Goal: Information Seeking & Learning: Learn about a topic

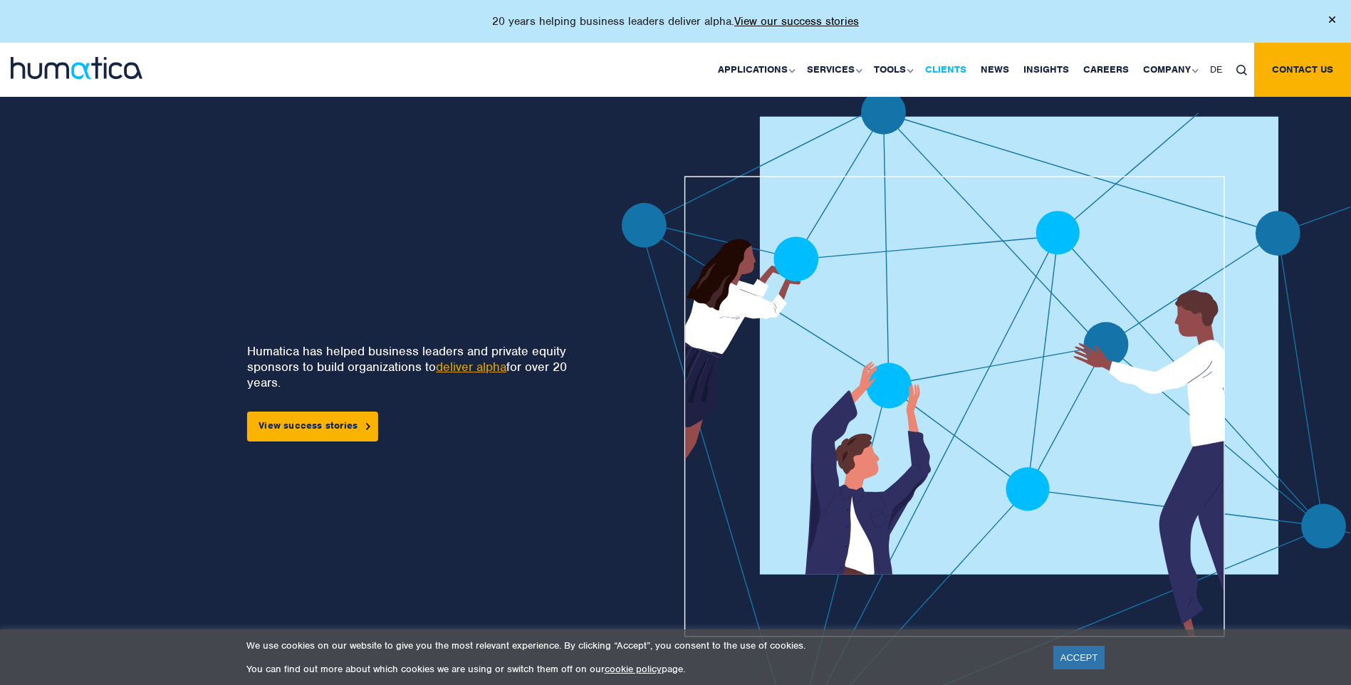
click at [942, 68] on link "Clients" at bounding box center [946, 70] width 56 height 54
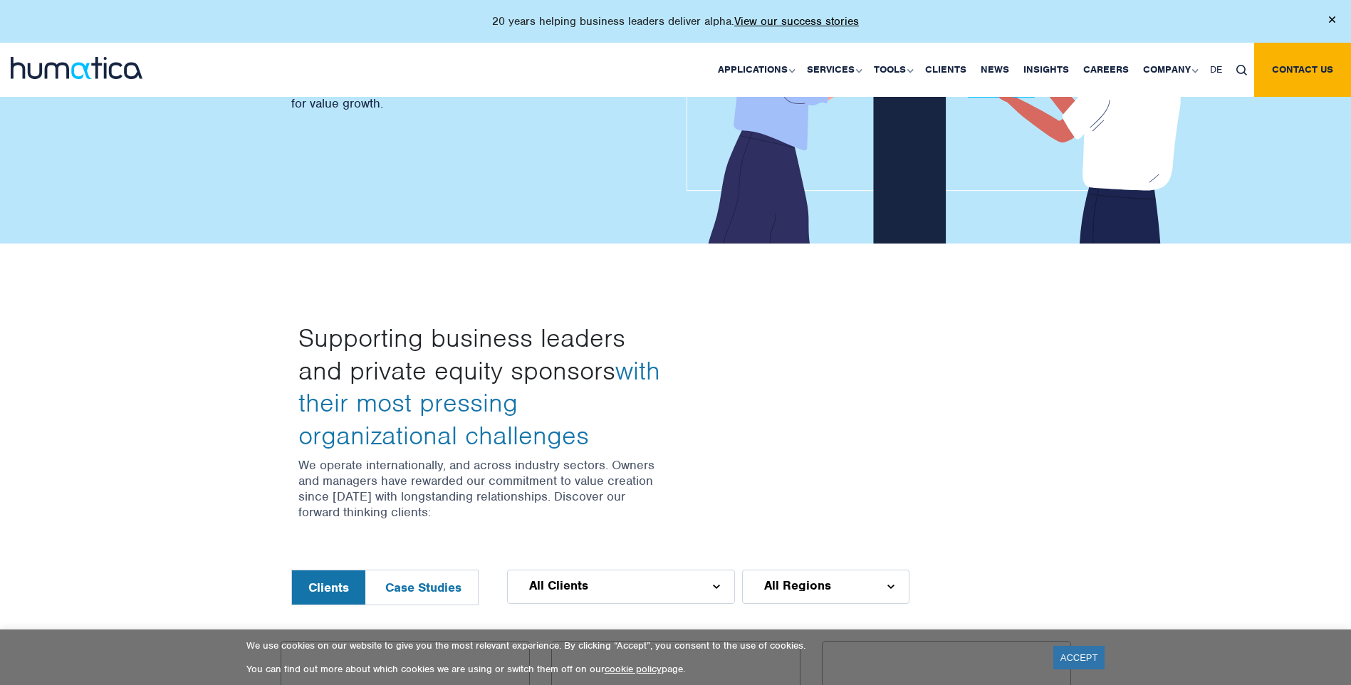
scroll to position [356, 0]
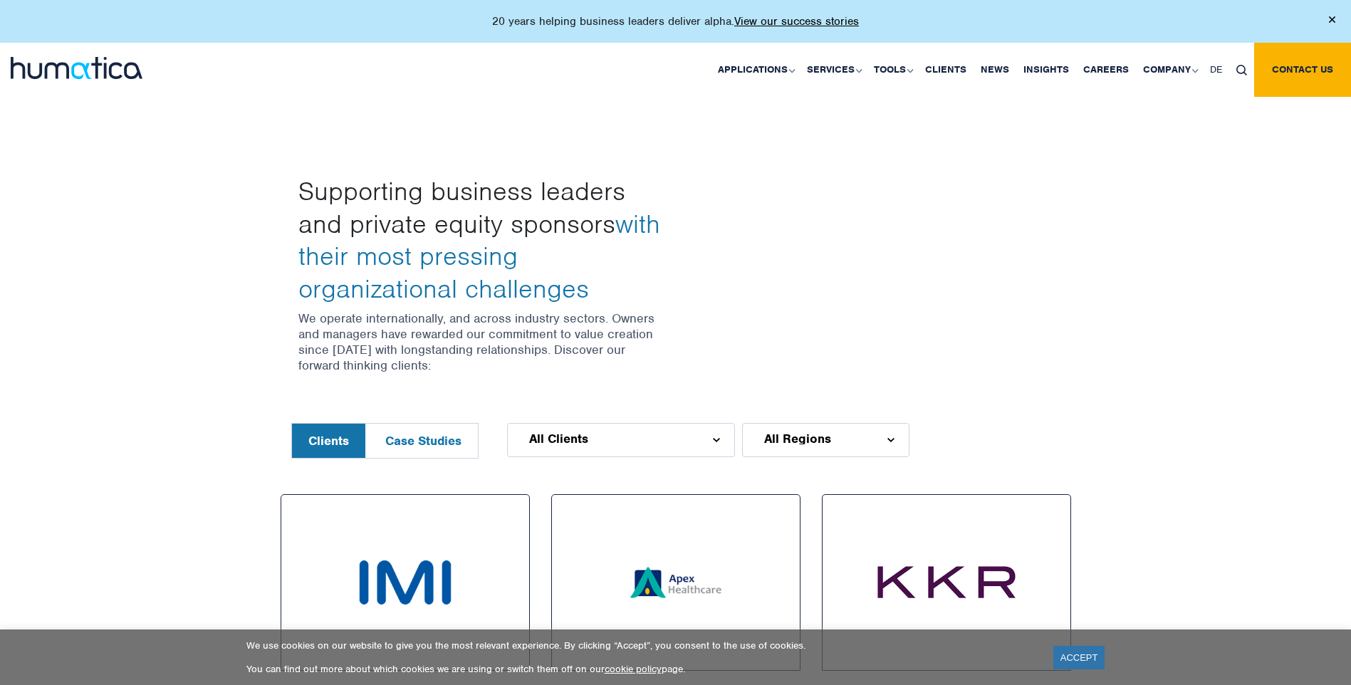
click at [658, 442] on div "All Clients" at bounding box center [621, 440] width 228 height 34
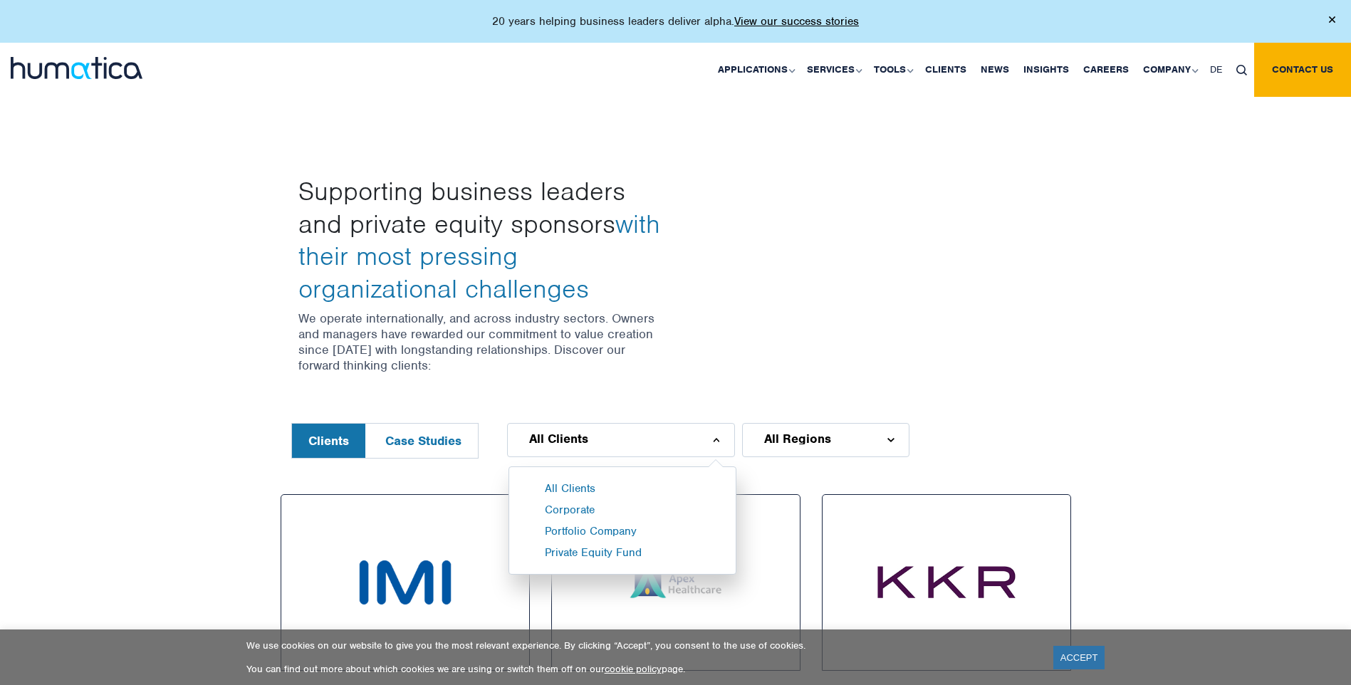
click at [848, 452] on div "All Regions" at bounding box center [825, 440] width 167 height 34
click at [1125, 411] on div "Supporting business leaders and private equity sponsors with their most pressin…" at bounding box center [675, 260] width 1351 height 326
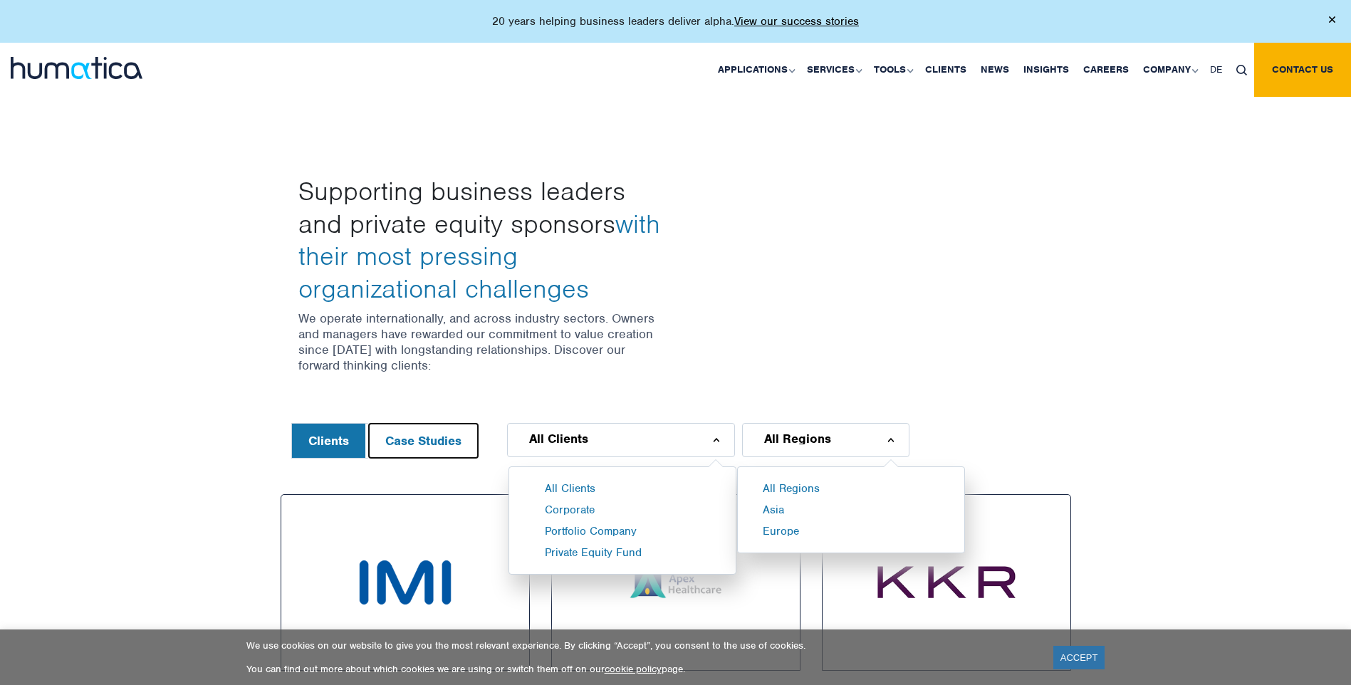
click at [444, 441] on button "Case Studies" at bounding box center [423, 441] width 109 height 34
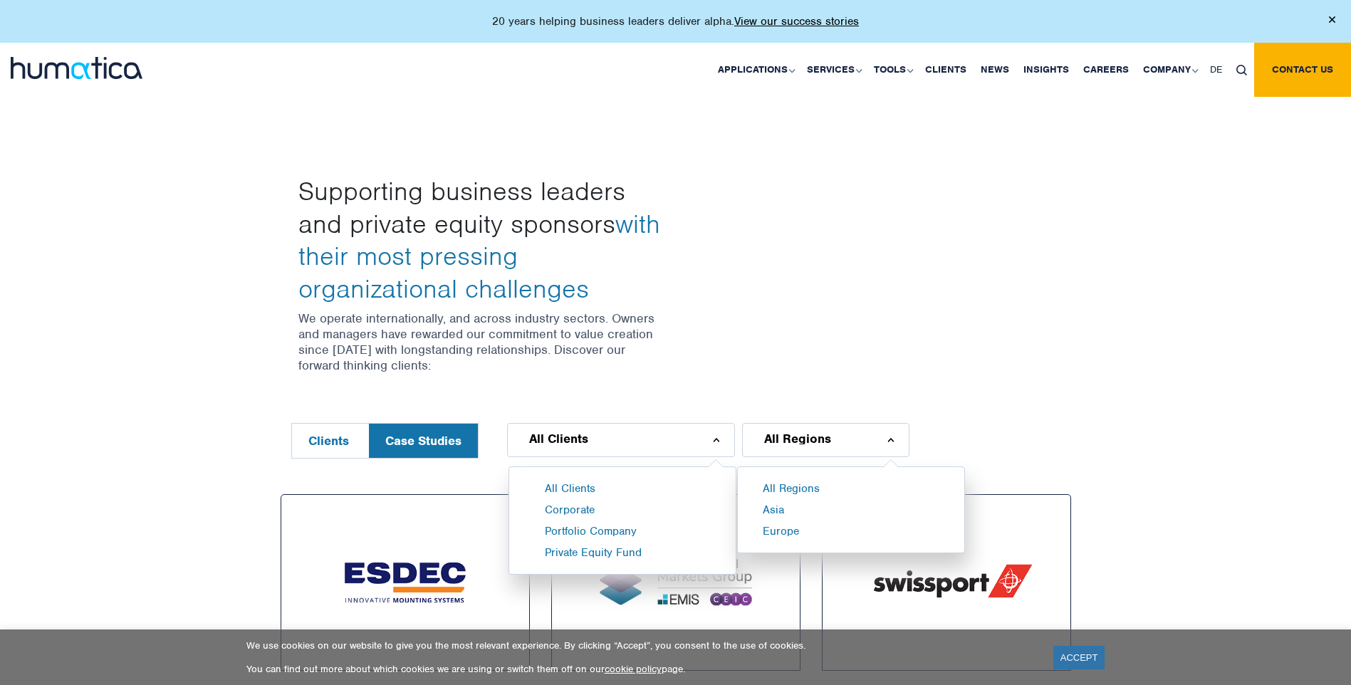
click at [1047, 200] on div "Supporting business leaders and private equity sponsors with their most pressin…" at bounding box center [676, 274] width 776 height 198
click at [1093, 248] on div "Supporting business leaders and private equity sponsors with their most pressin…" at bounding box center [675, 260] width 1351 height 326
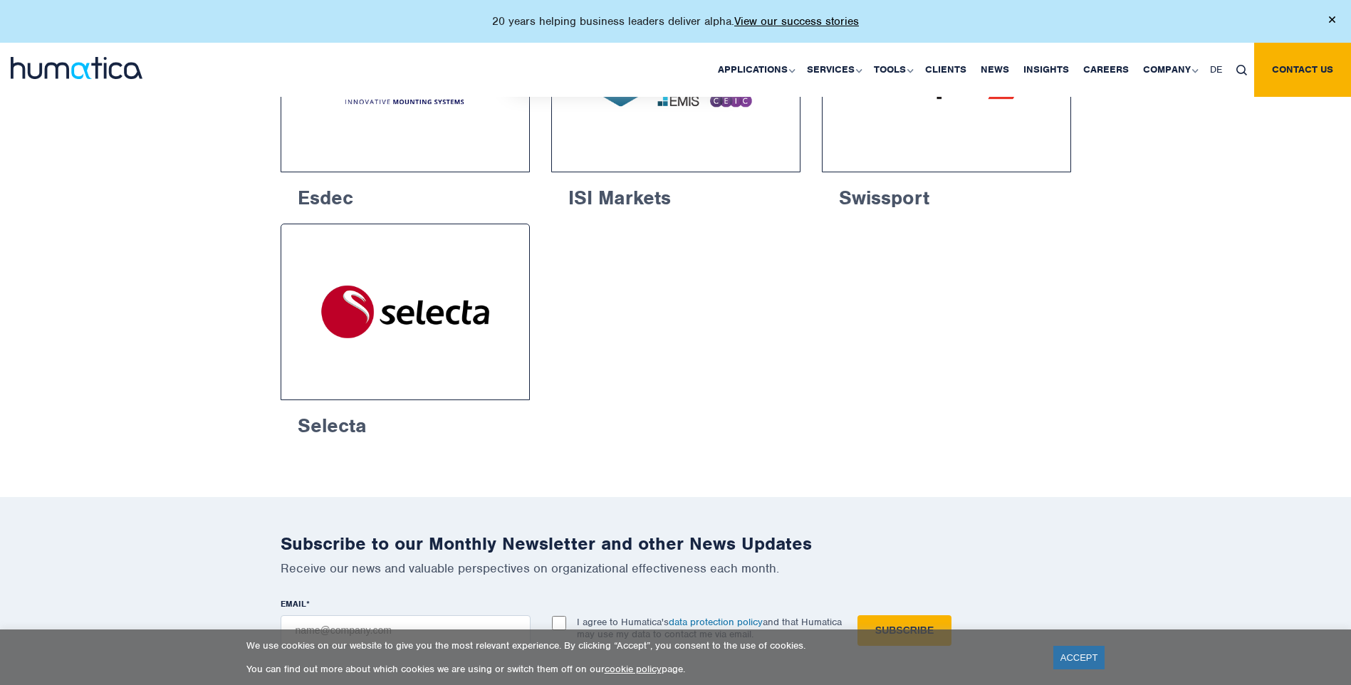
scroll to position [499, 0]
